Goal: Browse casually

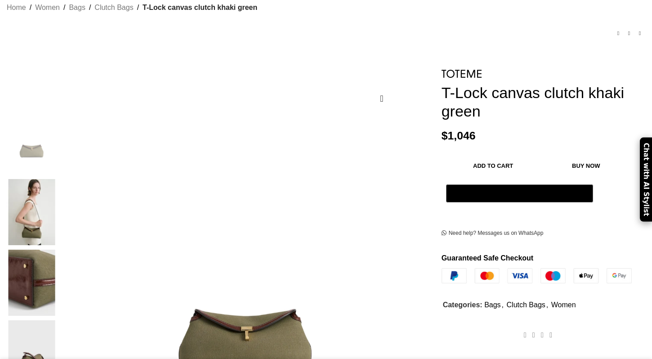
scroll to position [142, 0]
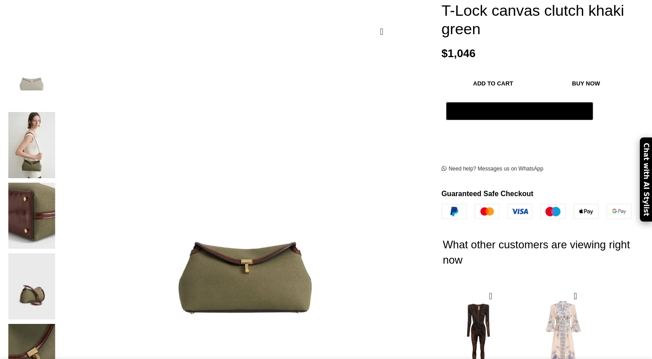
click at [59, 123] on img at bounding box center [31, 145] width 55 height 66
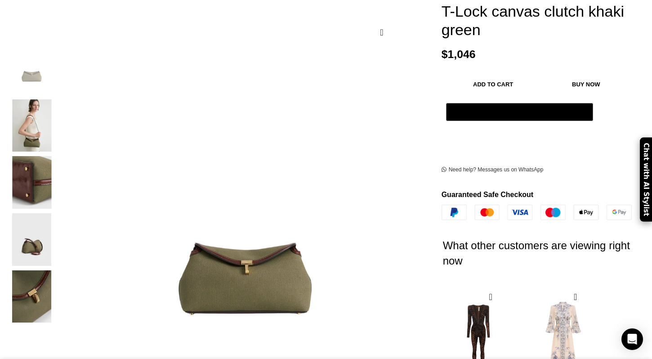
click at [59, 177] on img "3 / 5" at bounding box center [31, 182] width 55 height 53
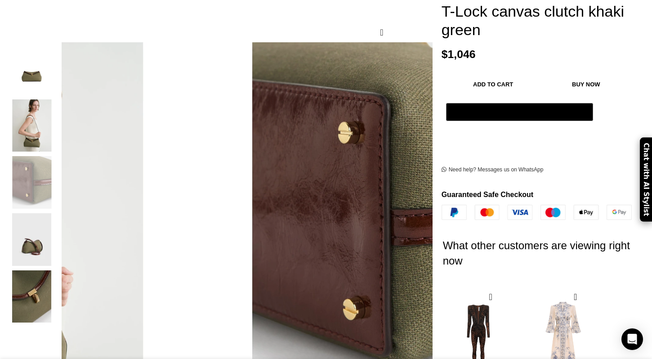
click at [59, 121] on img "2 / 5" at bounding box center [31, 125] width 55 height 53
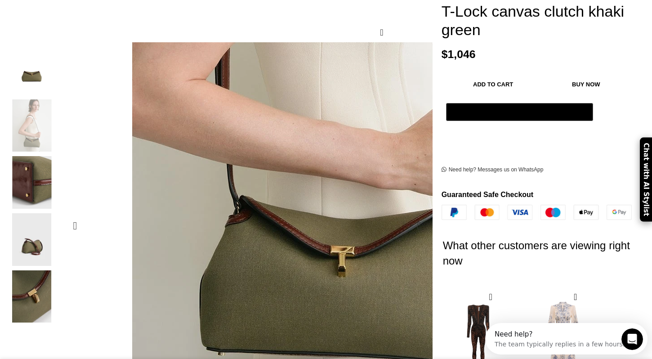
scroll to position [0, 94]
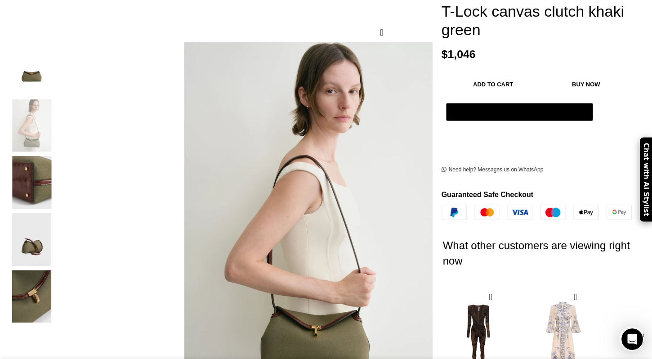
click at [59, 281] on img "5 / 5" at bounding box center [31, 296] width 55 height 53
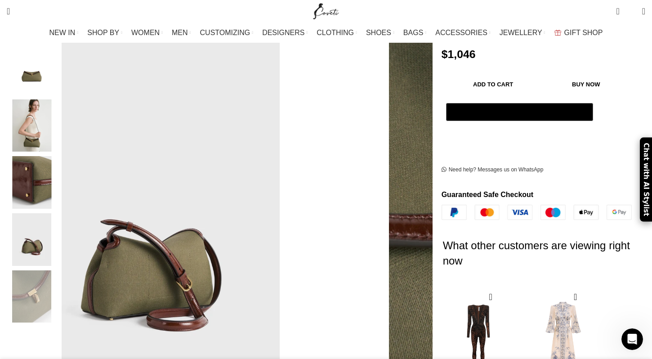
scroll to position [170, 0]
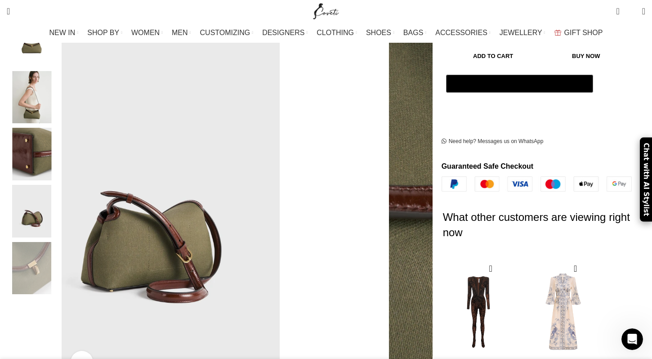
click at [59, 191] on img "4 / 5" at bounding box center [31, 211] width 55 height 53
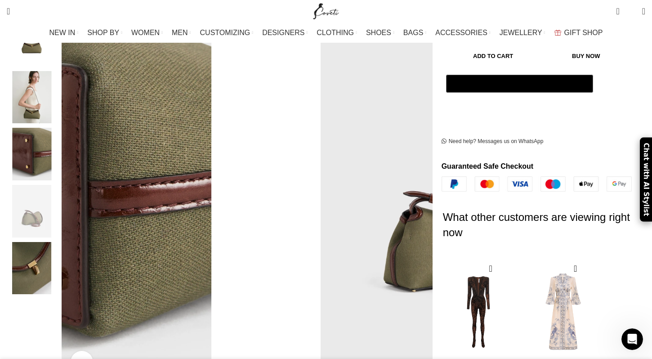
click at [59, 136] on img "3 / 5" at bounding box center [31, 154] width 55 height 53
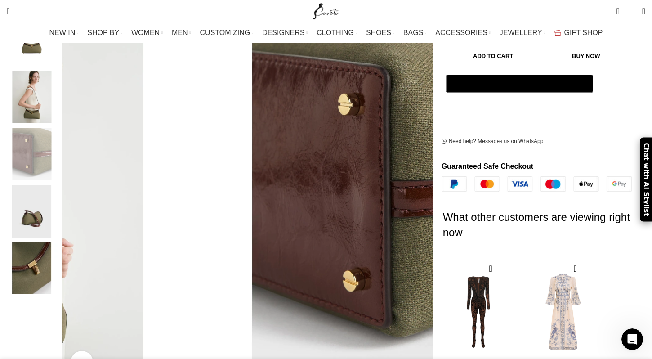
scroll to position [0, 379]
